Goal: Register for event/course

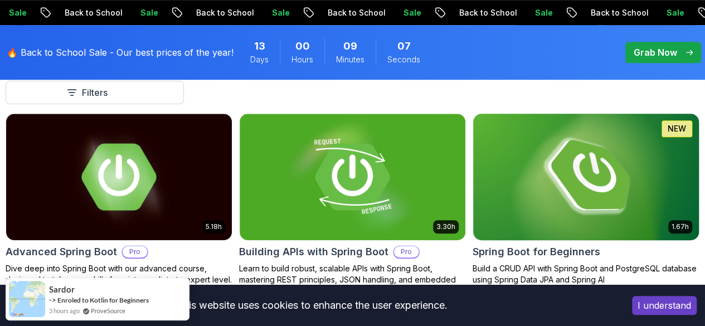
scroll to position [315, 0]
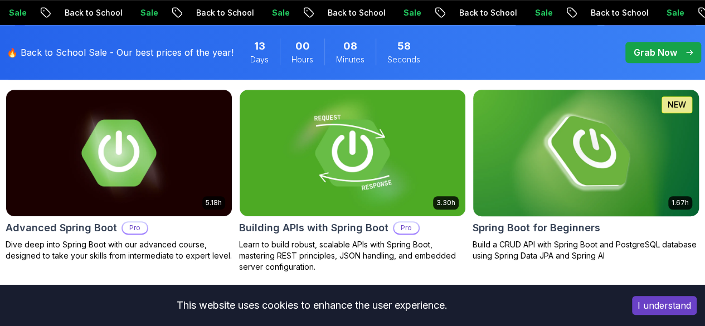
scroll to position [341, 0]
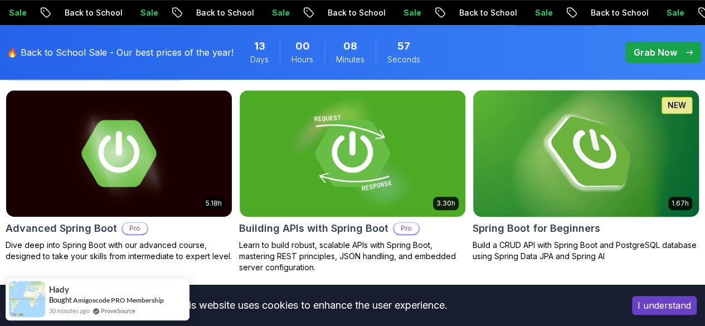
click at [603, 124] on img at bounding box center [585, 153] width 237 height 133
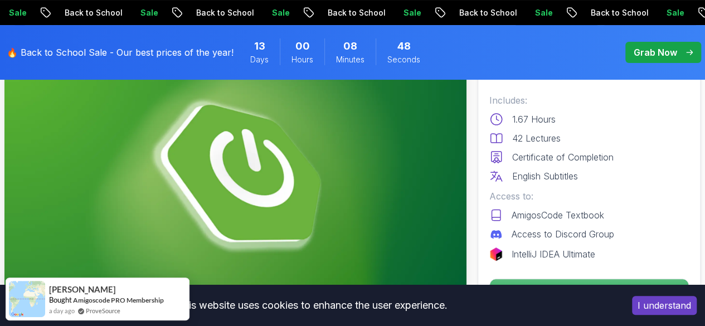
scroll to position [135, 0]
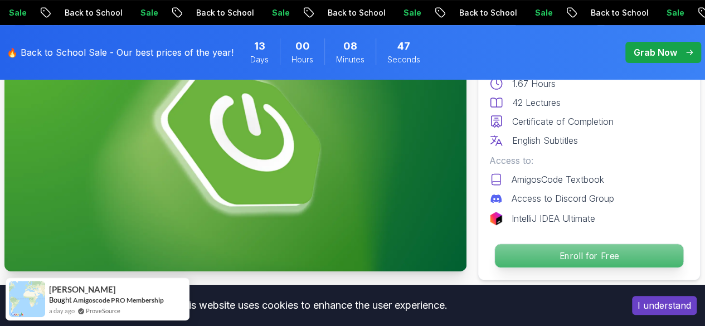
click at [531, 251] on p "Enroll for Free" at bounding box center [589, 255] width 188 height 23
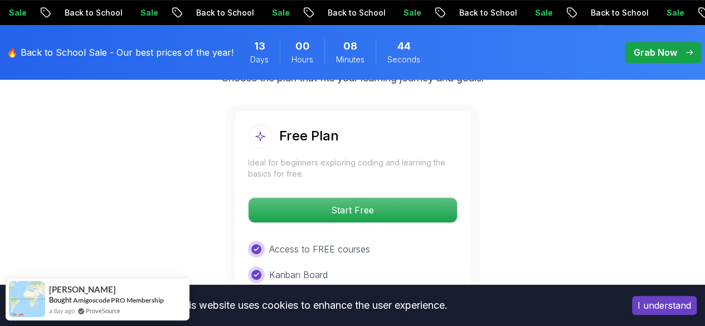
scroll to position [2388, 0]
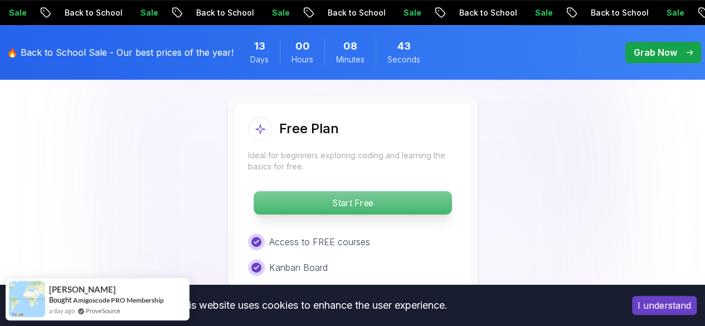
click at [401, 191] on p "Start Free" at bounding box center [353, 202] width 198 height 23
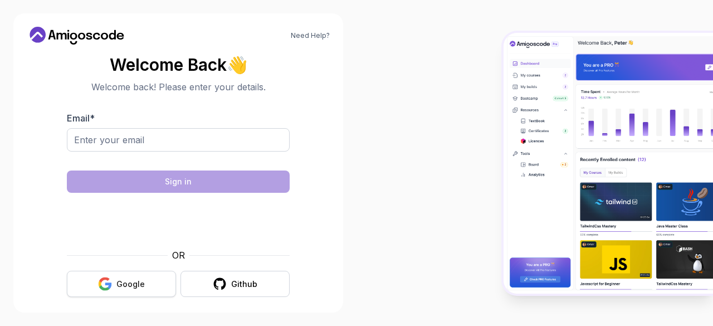
click at [109, 277] on icon "button" at bounding box center [105, 284] width 14 height 14
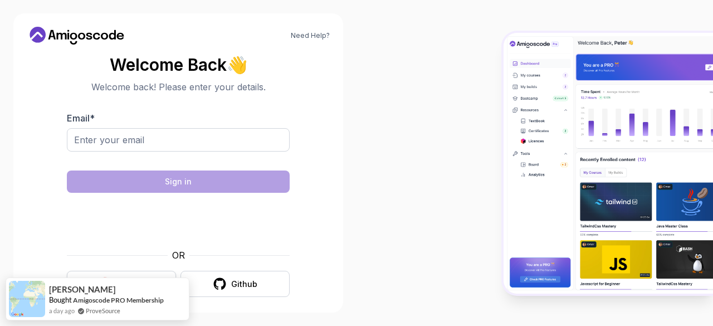
scroll to position [4, 0]
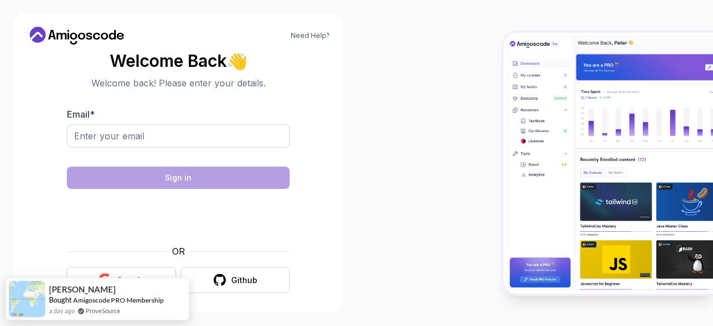
click at [84, 271] on button "Google" at bounding box center [121, 280] width 109 height 26
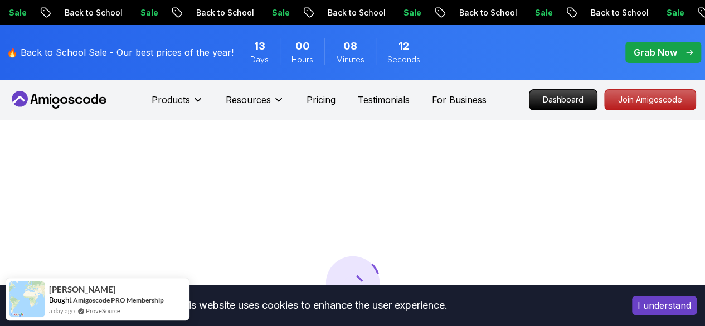
click at [647, 306] on button "I understand" at bounding box center [664, 305] width 65 height 19
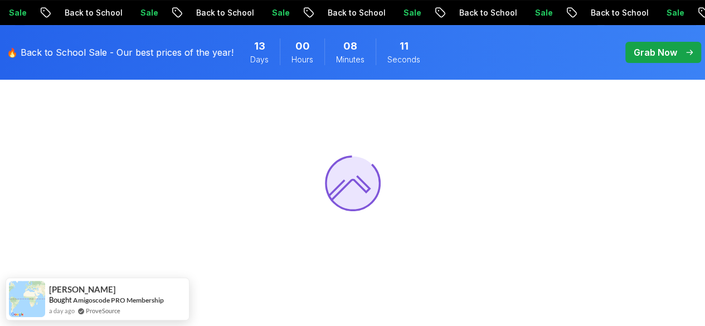
scroll to position [116, 0]
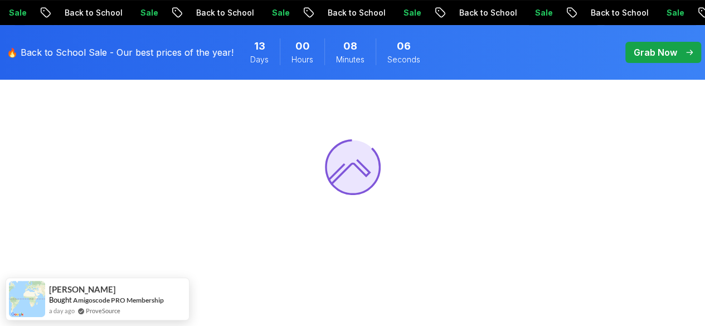
drag, startPoint x: 172, startPoint y: 280, endPoint x: 169, endPoint y: 319, distance: 39.1
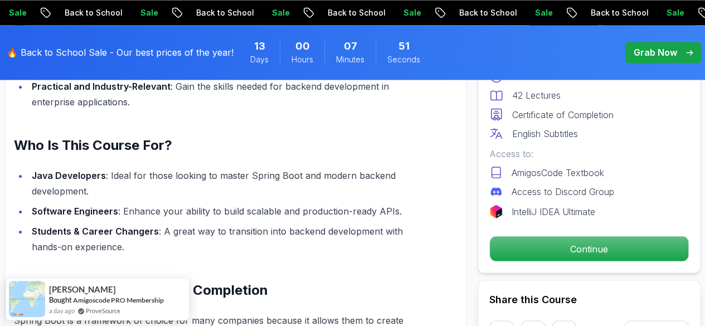
scroll to position [948, 0]
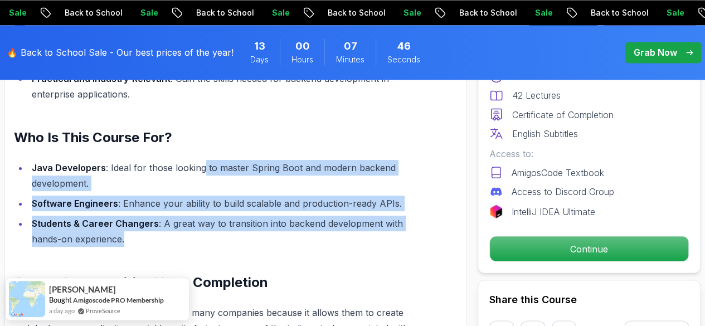
drag, startPoint x: 199, startPoint y: 169, endPoint x: 281, endPoint y: 240, distance: 108.2
click at [281, 240] on ul "Java Developers : Ideal for those looking to master Spring Boot and modern back…" at bounding box center [213, 203] width 399 height 87
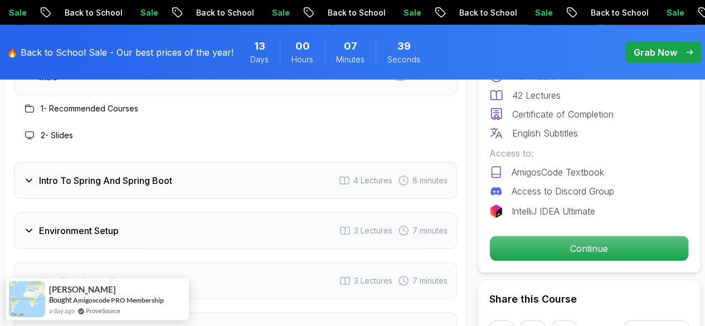
scroll to position [1533, 0]
click at [32, 179] on icon at bounding box center [28, 179] width 11 height 11
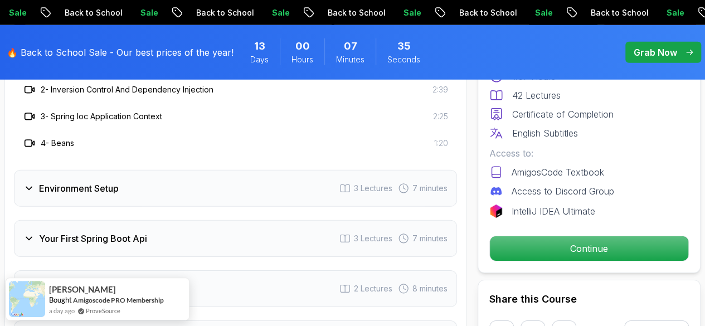
scroll to position [1631, 0]
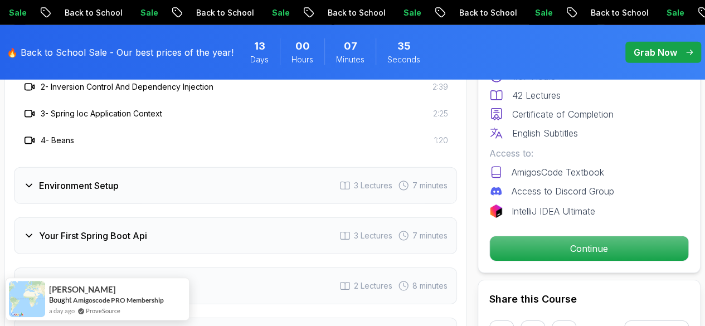
click at [28, 184] on icon at bounding box center [28, 185] width 11 height 11
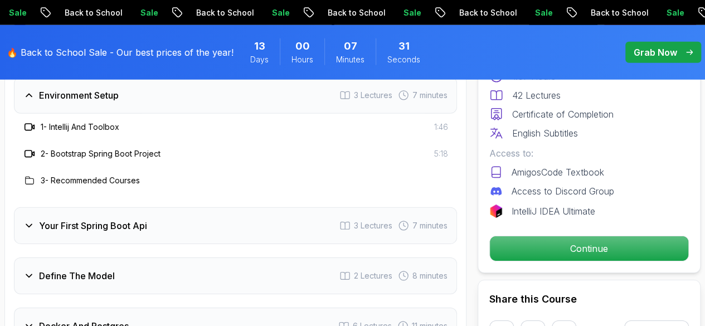
scroll to position [1623, 0]
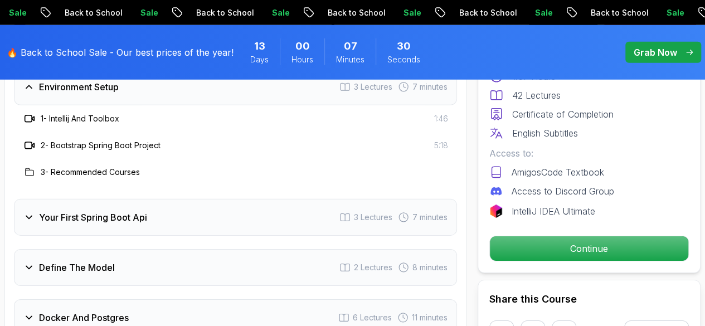
click at [31, 216] on icon at bounding box center [29, 217] width 6 height 3
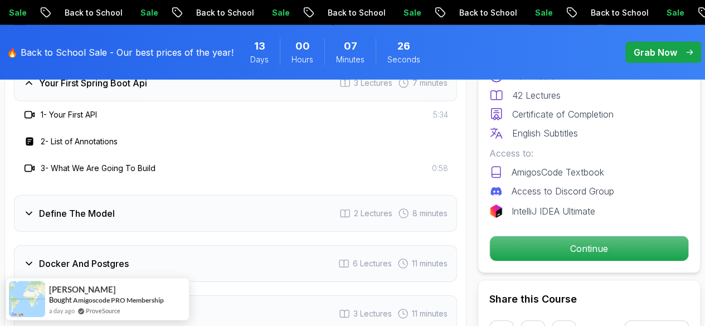
scroll to position [1678, 0]
click at [30, 211] on icon at bounding box center [29, 212] width 6 height 3
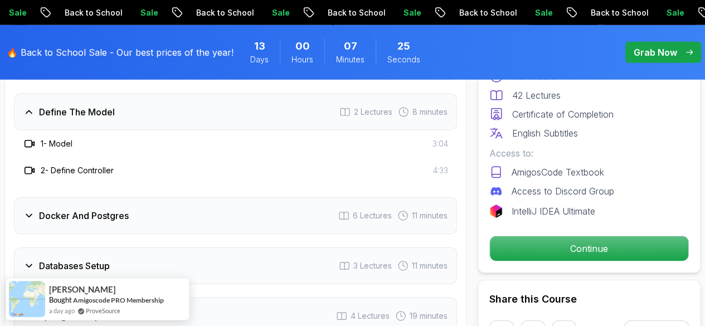
scroll to position [1702, 0]
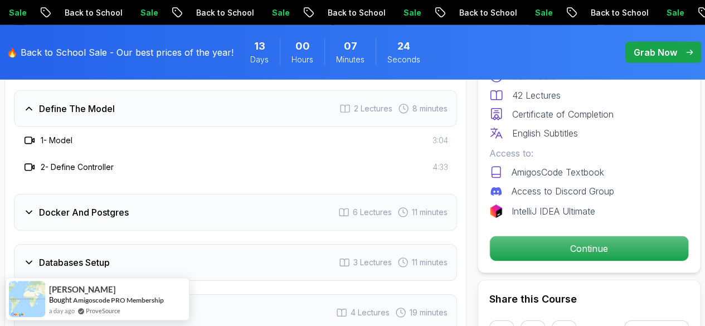
click at [28, 213] on icon at bounding box center [28, 212] width 11 height 11
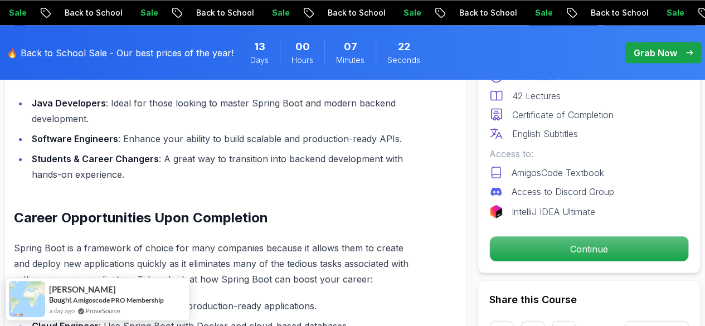
scroll to position [983, 0]
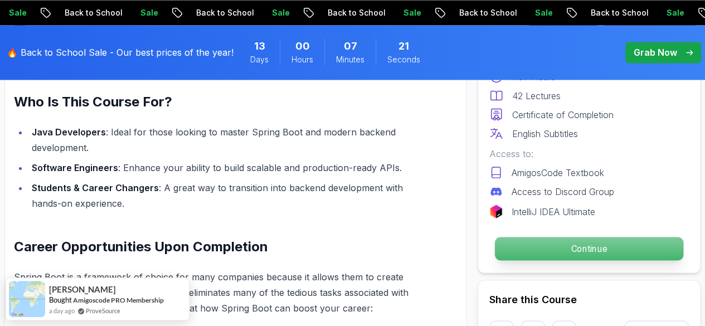
click at [533, 243] on p "Continue" at bounding box center [589, 248] width 188 height 23
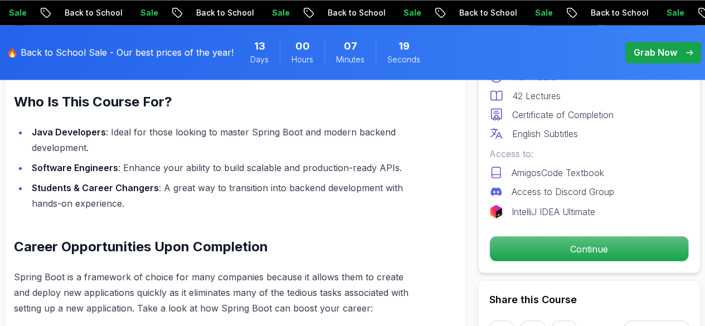
click at [383, 201] on li "Students & Career Changers : A great way to transition into backend development…" at bounding box center [220, 195] width 384 height 31
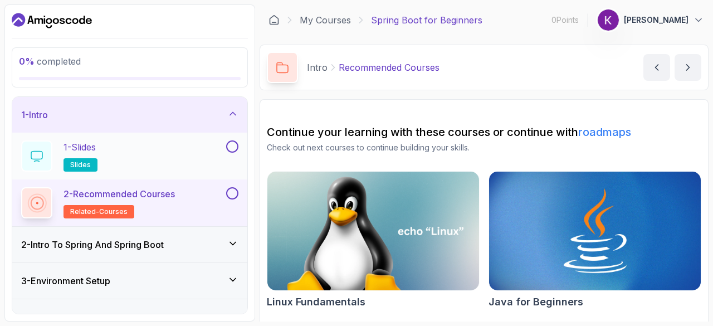
click at [74, 144] on p "1 - Slides" at bounding box center [80, 146] width 32 height 13
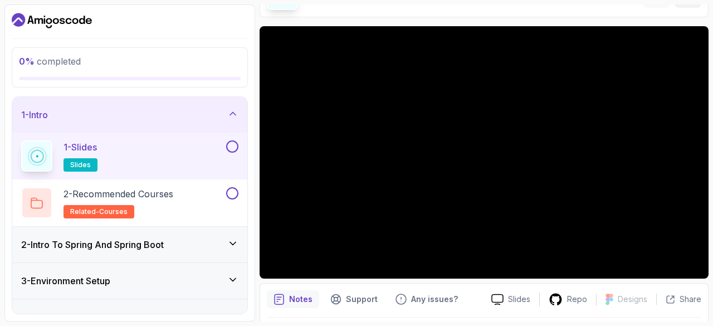
scroll to position [107, 0]
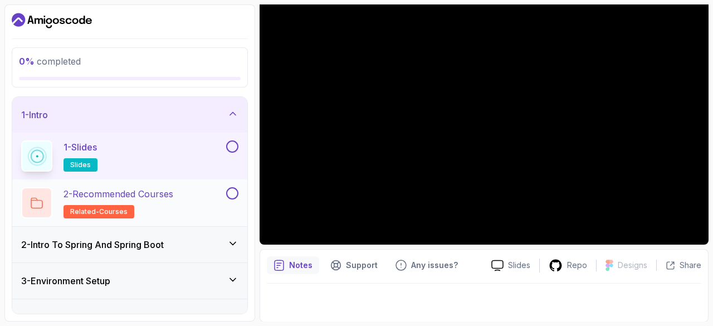
click at [160, 212] on h2 "2 - Recommended Courses related-courses" at bounding box center [119, 202] width 110 height 31
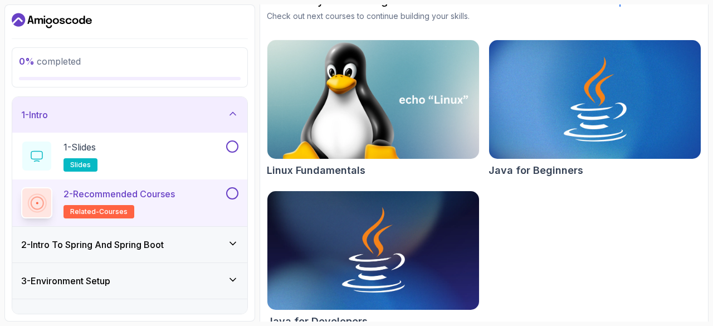
scroll to position [149, 0]
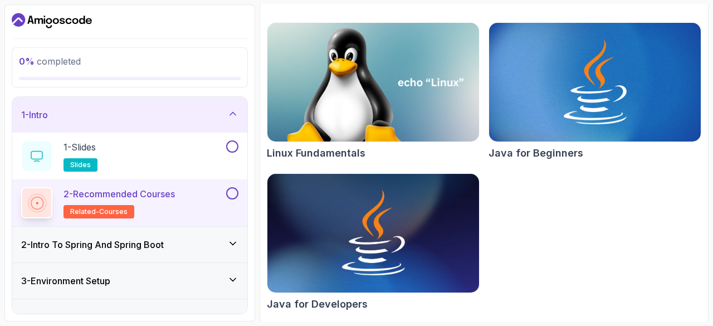
click at [138, 246] on h3 "2 - Intro To Spring And Spring Boot" at bounding box center [92, 244] width 143 height 13
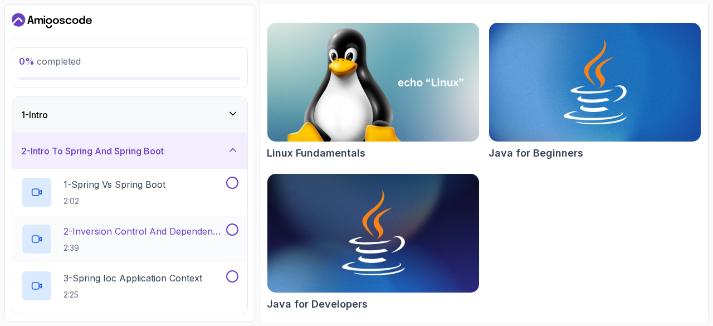
scroll to position [42, 0]
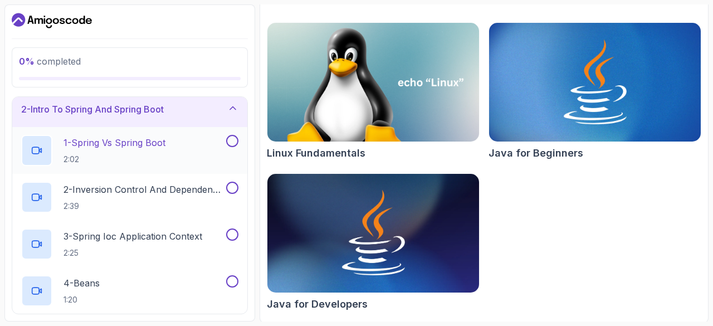
click at [116, 144] on p "1 - Spring Vs Spring Boot" at bounding box center [115, 142] width 102 height 13
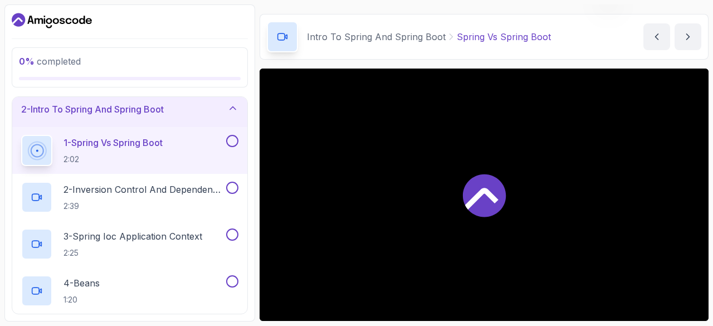
scroll to position [32, 0]
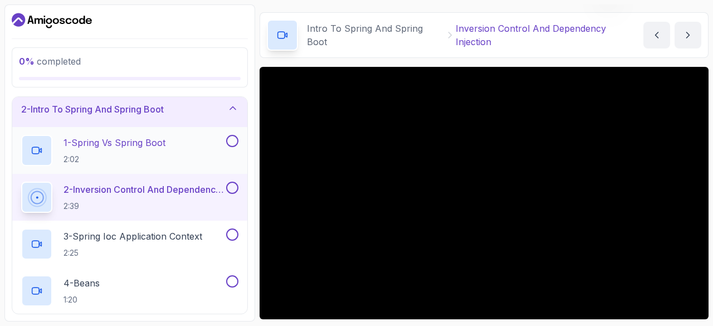
click at [159, 144] on p "1 - Spring Vs Spring Boot" at bounding box center [115, 142] width 102 height 13
